Goal: Check status

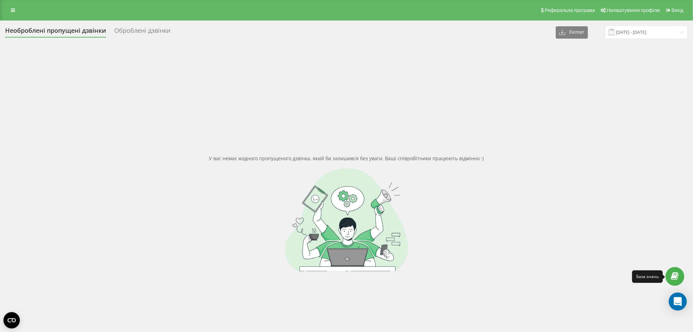
click at [676, 298] on icon "Open Intercom Messenger" at bounding box center [678, 302] width 9 height 9
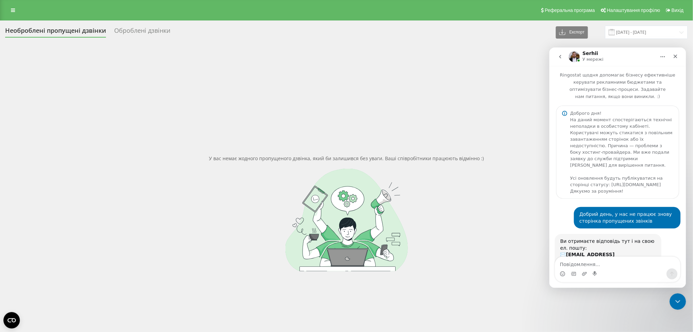
scroll to position [134, 0]
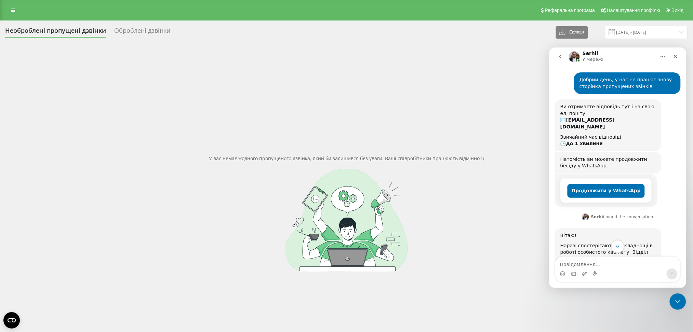
click at [616, 244] on icon "Scroll to bottom" at bounding box center [618, 247] width 6 height 6
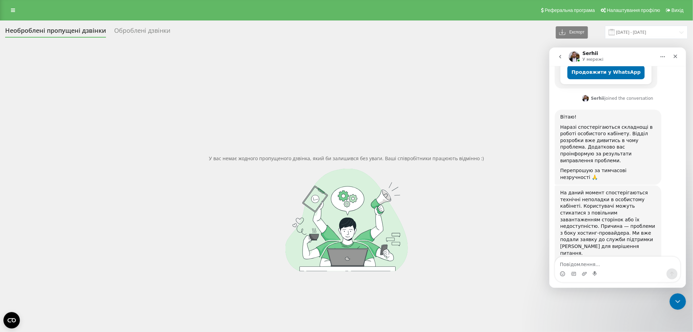
scroll to position [255, 0]
click at [662, 246] on div "На даний момент спостерігаються технічні неполадки в особистому кабінеті. Корис…" at bounding box center [618, 243] width 126 height 120
click at [677, 304] on icon "Закрити програму для спілкування Intercom" at bounding box center [677, 301] width 8 height 8
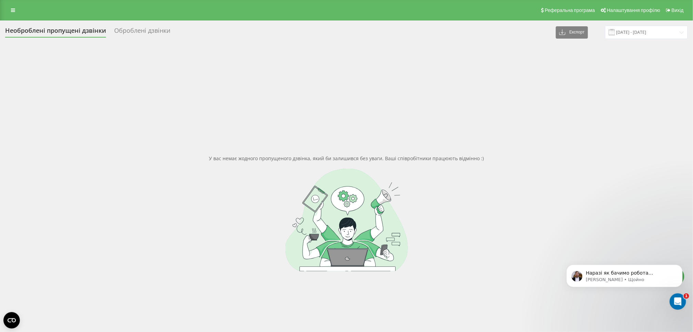
scroll to position [284, 0]
click at [639, 274] on p "Наразі як бачимо робота хостера потрохи приходить до порядку. І особистий кабін…" at bounding box center [630, 273] width 88 height 7
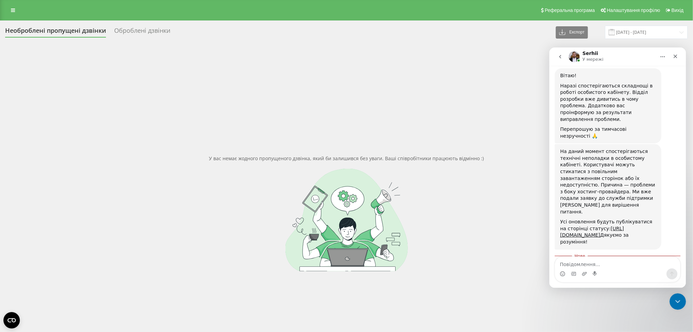
scroll to position [203, 0]
